Goal: Transaction & Acquisition: Download file/media

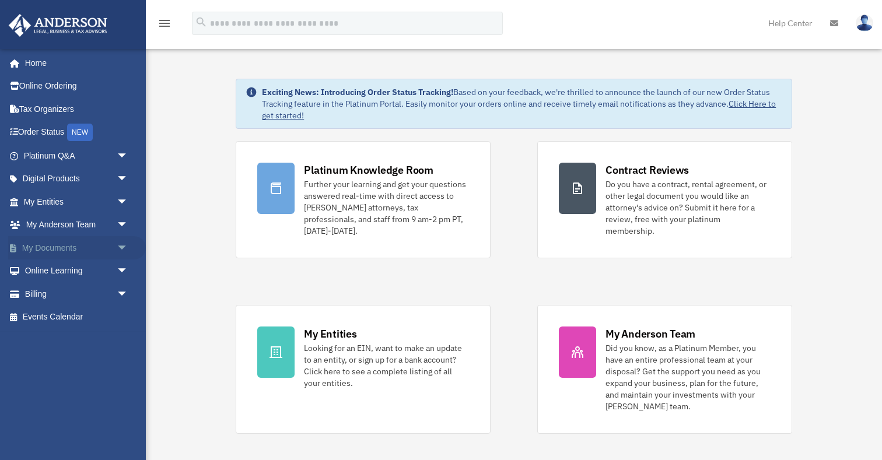
click at [94, 254] on link "My Documents arrow_drop_down" at bounding box center [77, 247] width 138 height 23
click at [124, 249] on span "arrow_drop_down" at bounding box center [128, 248] width 23 height 24
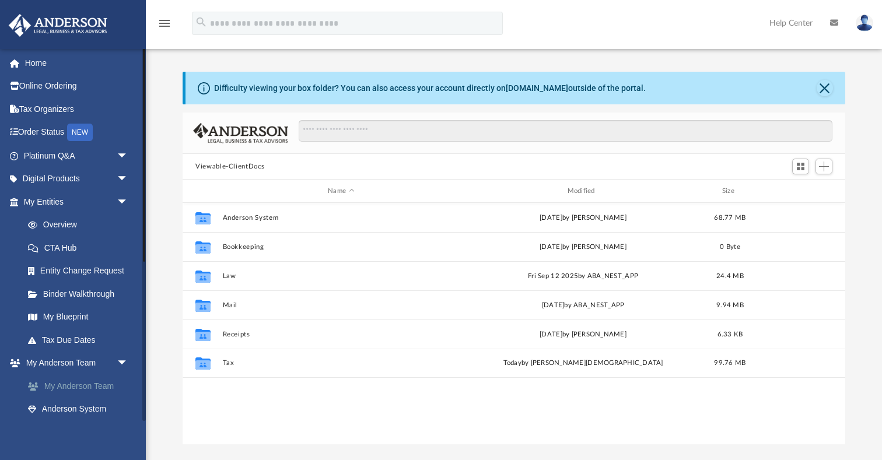
scroll to position [265, 662]
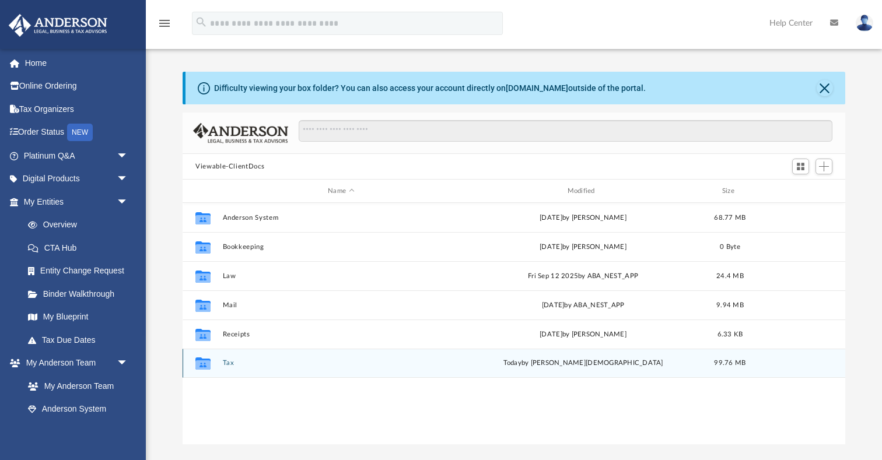
click at [219, 365] on div "Collaborated Folder Tax [DATE] by [PERSON_NAME] 99.76 MB" at bounding box center [514, 363] width 663 height 29
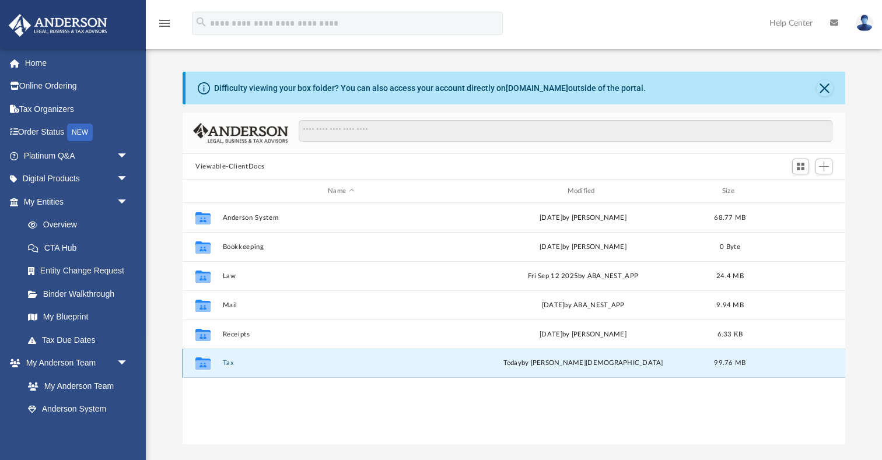
click at [228, 365] on button "Tax" at bounding box center [341, 363] width 237 height 8
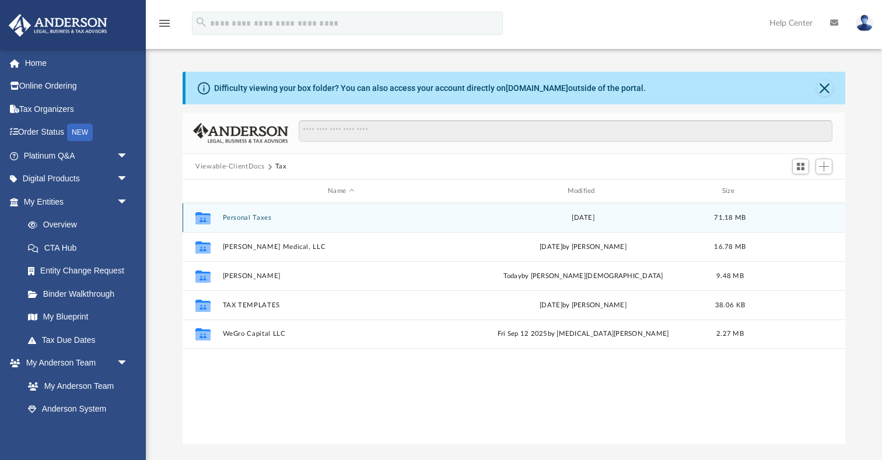
click at [254, 216] on button "Personal Taxes" at bounding box center [341, 218] width 237 height 8
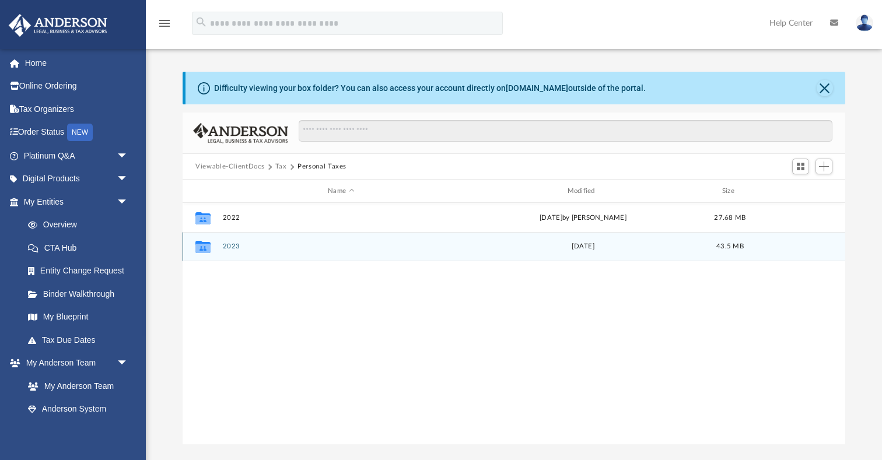
click at [226, 246] on button "2023" at bounding box center [341, 247] width 237 height 8
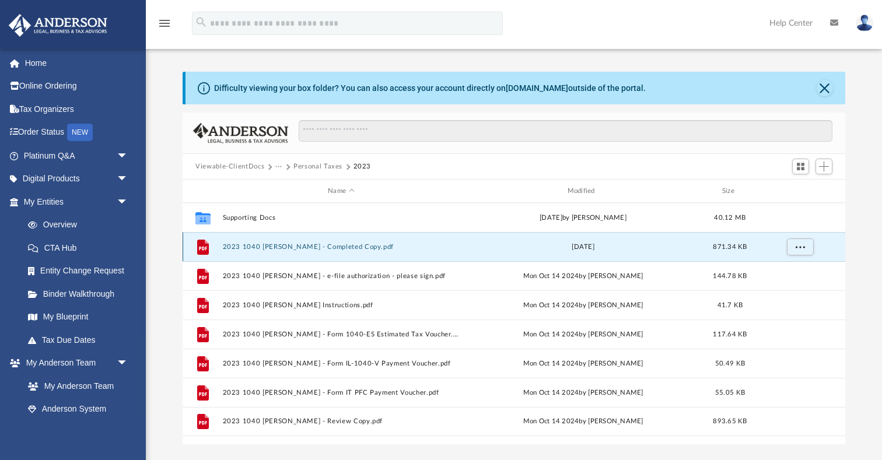
click at [303, 245] on button "2023 1040 [PERSON_NAME] - Completed Copy.pdf" at bounding box center [341, 247] width 237 height 8
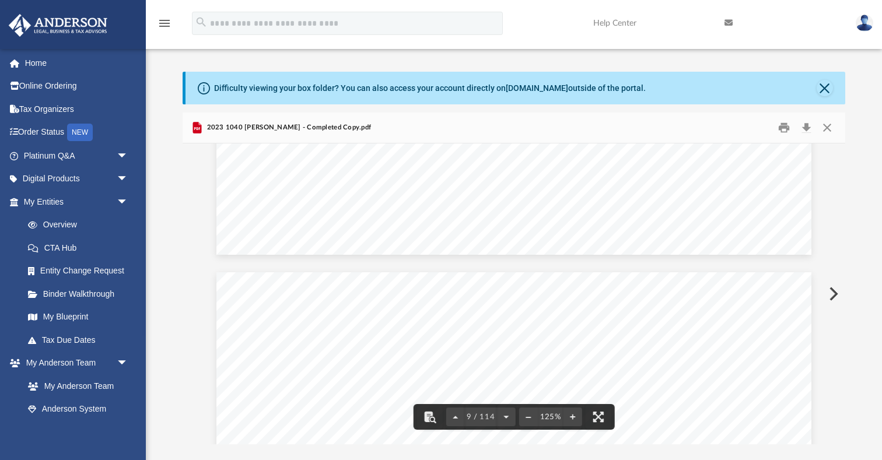
scroll to position [6019, 0]
click at [805, 126] on button "Download" at bounding box center [806, 128] width 21 height 18
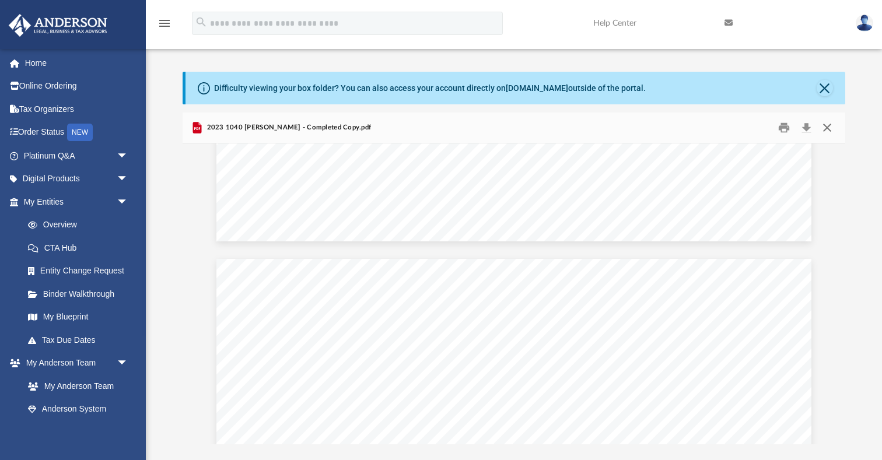
click at [824, 127] on button "Close" at bounding box center [827, 128] width 21 height 18
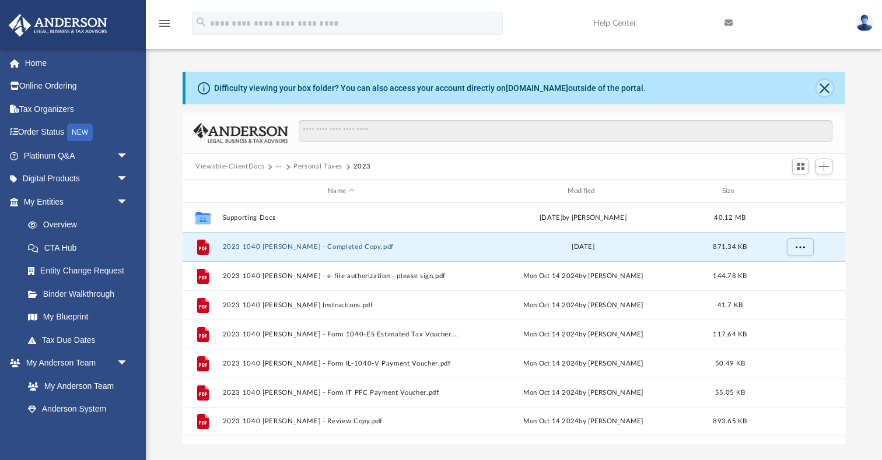
click at [826, 87] on button "Close" at bounding box center [825, 88] width 16 height 16
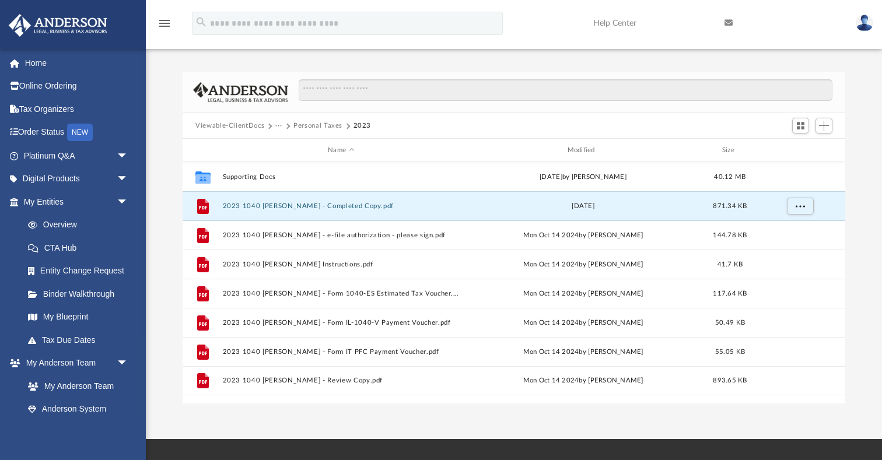
click at [319, 126] on button "Personal Taxes" at bounding box center [317, 126] width 49 height 11
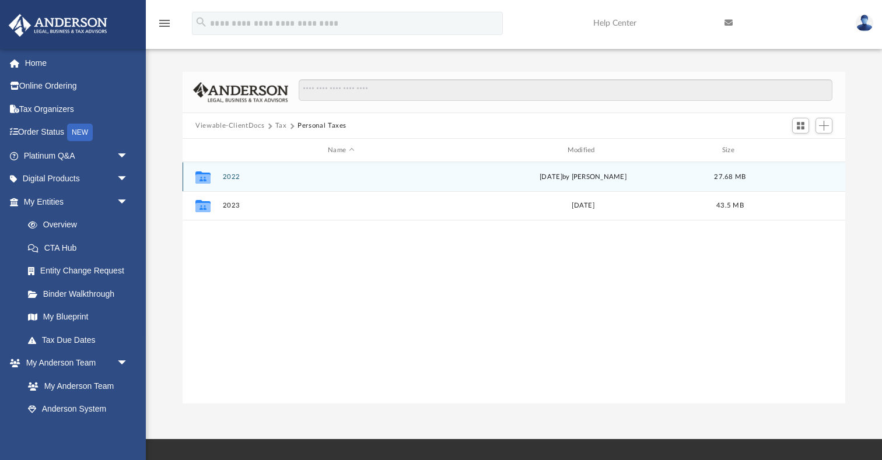
click at [234, 179] on button "2022" at bounding box center [341, 177] width 237 height 8
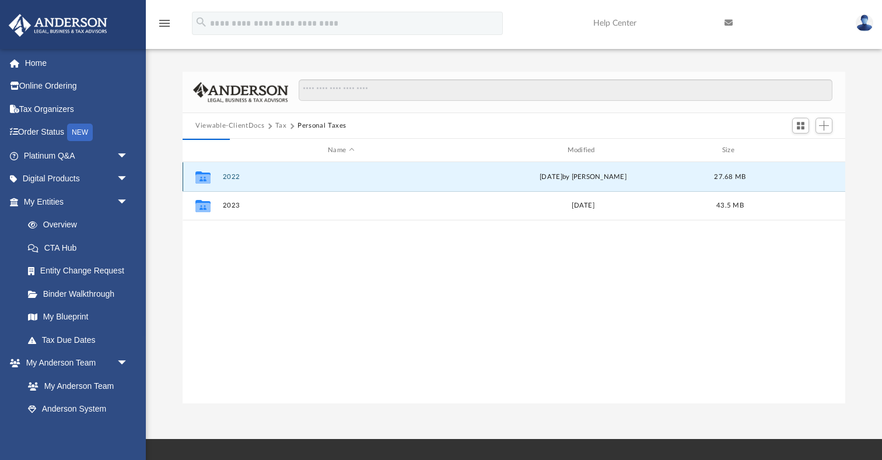
click at [234, 179] on button "2022" at bounding box center [341, 177] width 237 height 8
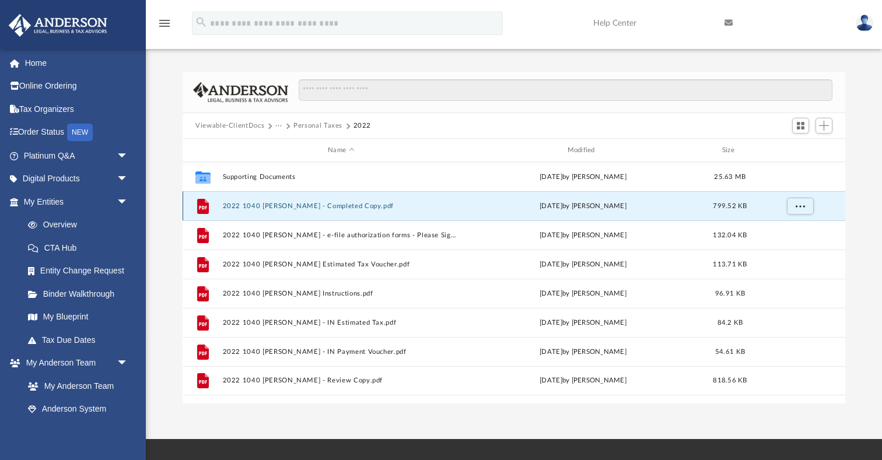
click at [310, 208] on button "2022 1040 [PERSON_NAME] - Completed Copy.pdf" at bounding box center [341, 206] width 237 height 8
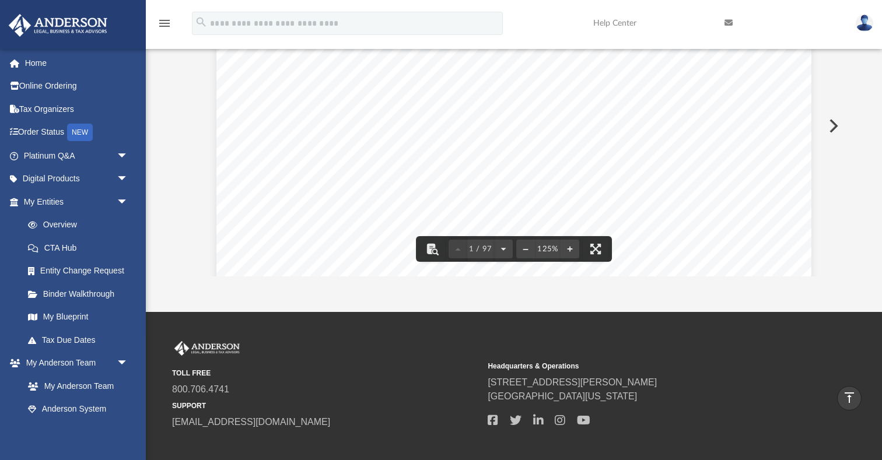
scroll to position [0, 0]
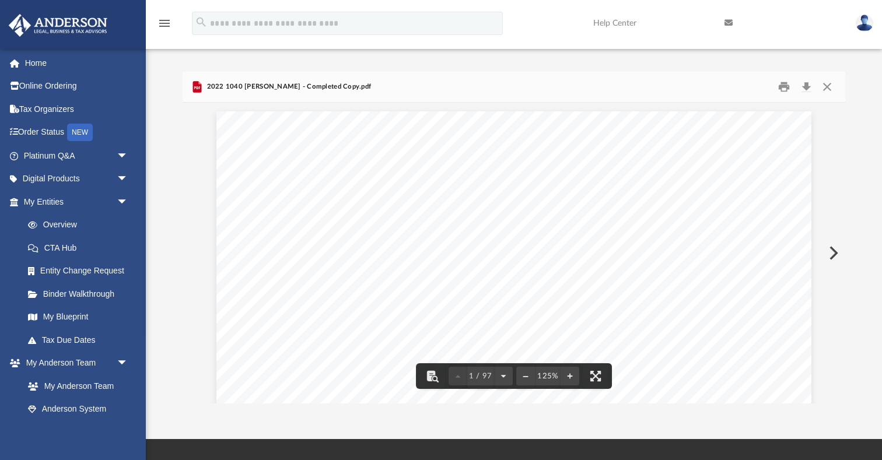
click at [835, 253] on button "Preview" at bounding box center [833, 253] width 26 height 33
click at [195, 256] on button "Preview" at bounding box center [196, 253] width 26 height 33
click at [803, 90] on button "Download" at bounding box center [806, 87] width 21 height 18
